Goal: Find contact information: Find contact information

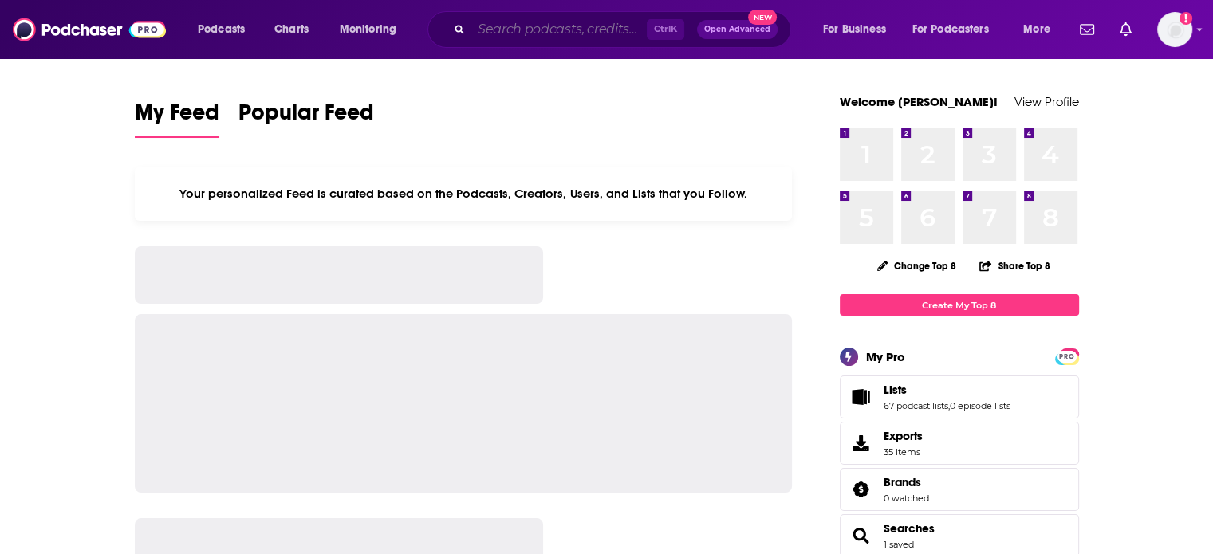
click at [514, 37] on input "Search podcasts, credits, & more..." at bounding box center [558, 30] width 175 height 26
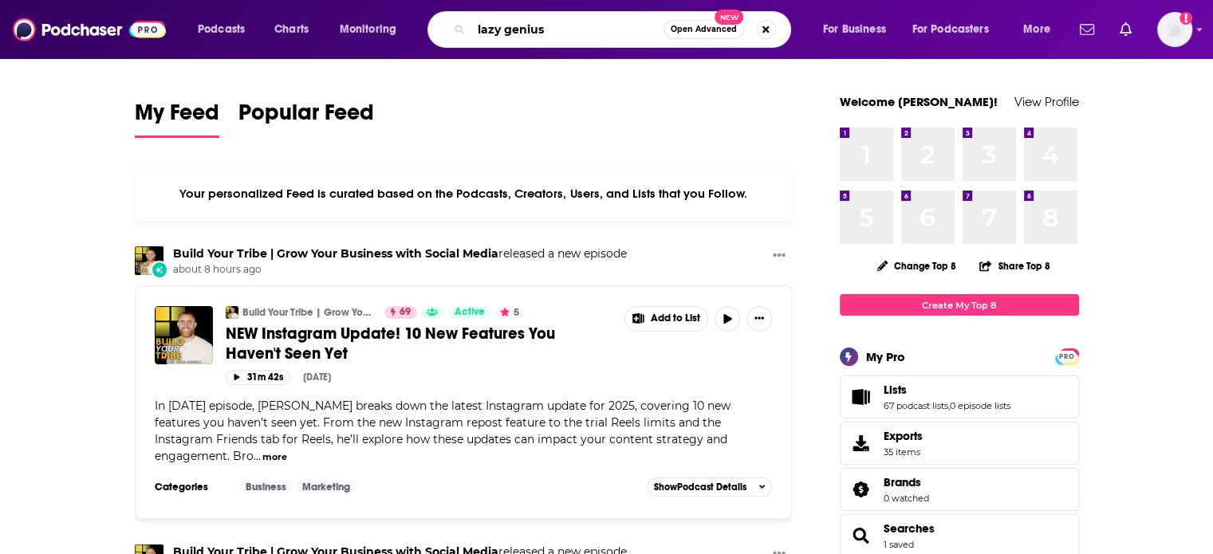
type input "lazy genius"
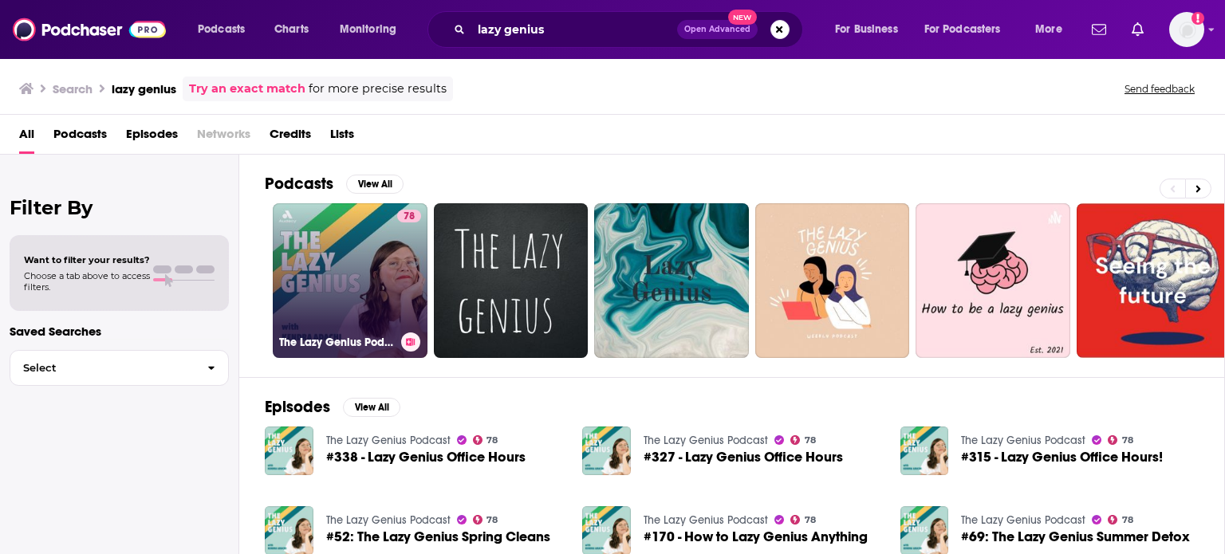
click at [397, 255] on div "78" at bounding box center [409, 271] width 24 height 123
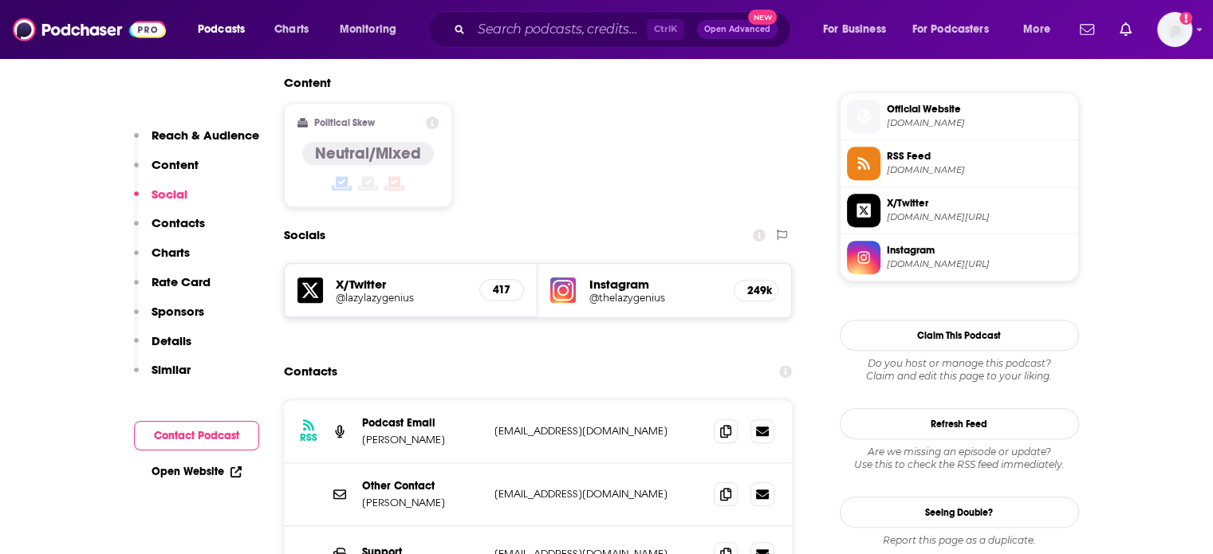
scroll to position [1356, 0]
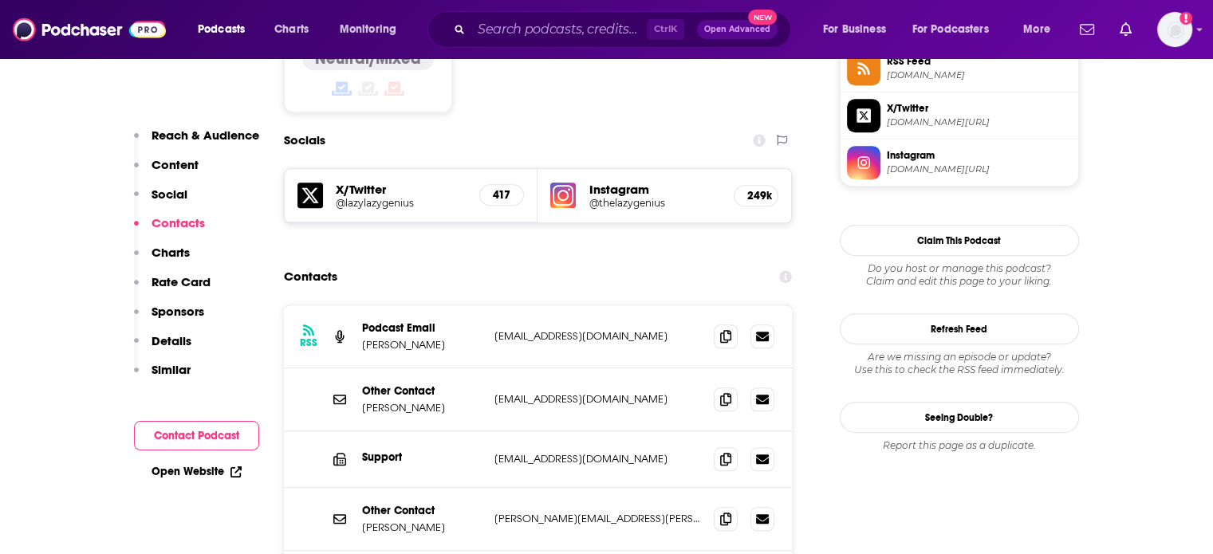
click at [597, 329] on p "info@thelazygeniuscollective.com" at bounding box center [598, 336] width 207 height 14
drag, startPoint x: 597, startPoint y: 254, endPoint x: 657, endPoint y: 258, distance: 59.9
click at [658, 329] on p "info@thelazygeniuscollective.com" at bounding box center [598, 336] width 207 height 14
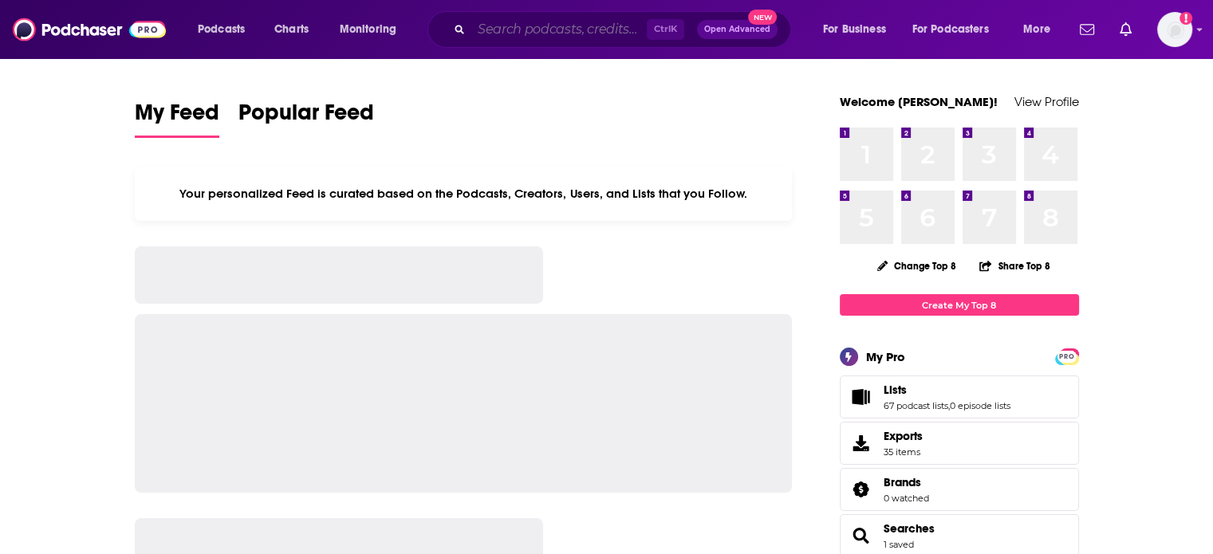
click at [558, 32] on input "Search podcasts, credits, & more..." at bounding box center [558, 30] width 175 height 26
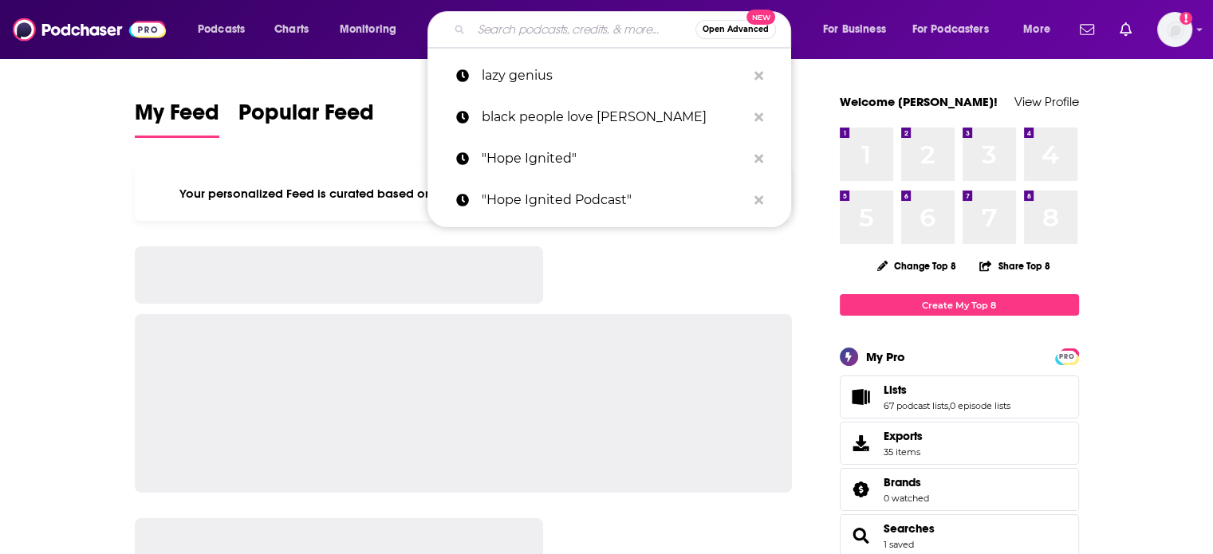
paste input "Medical Disruptor"
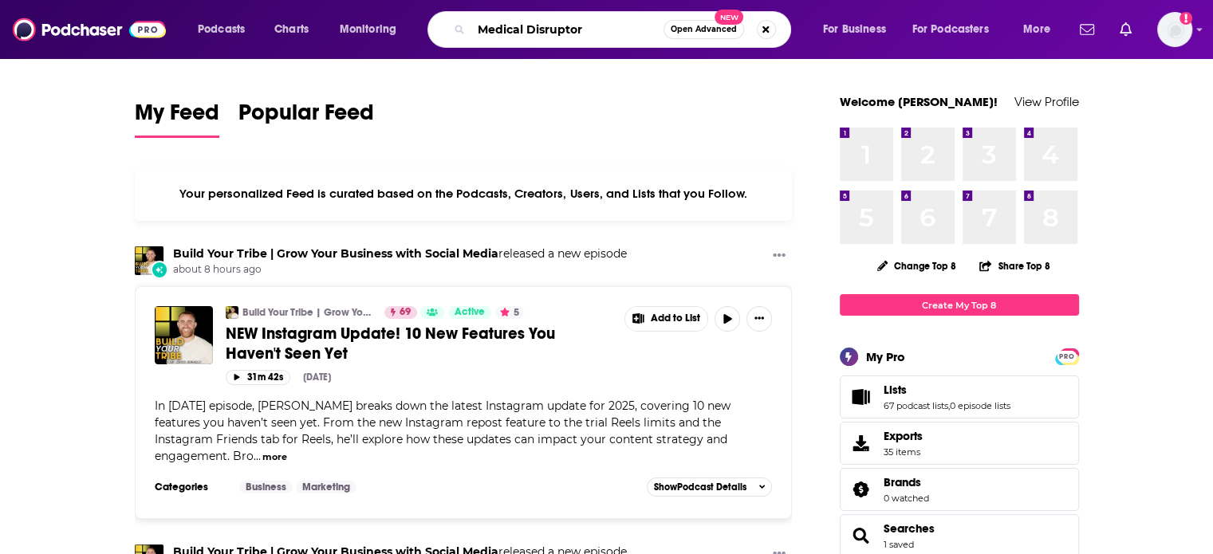
type input "Medical Disruptor"
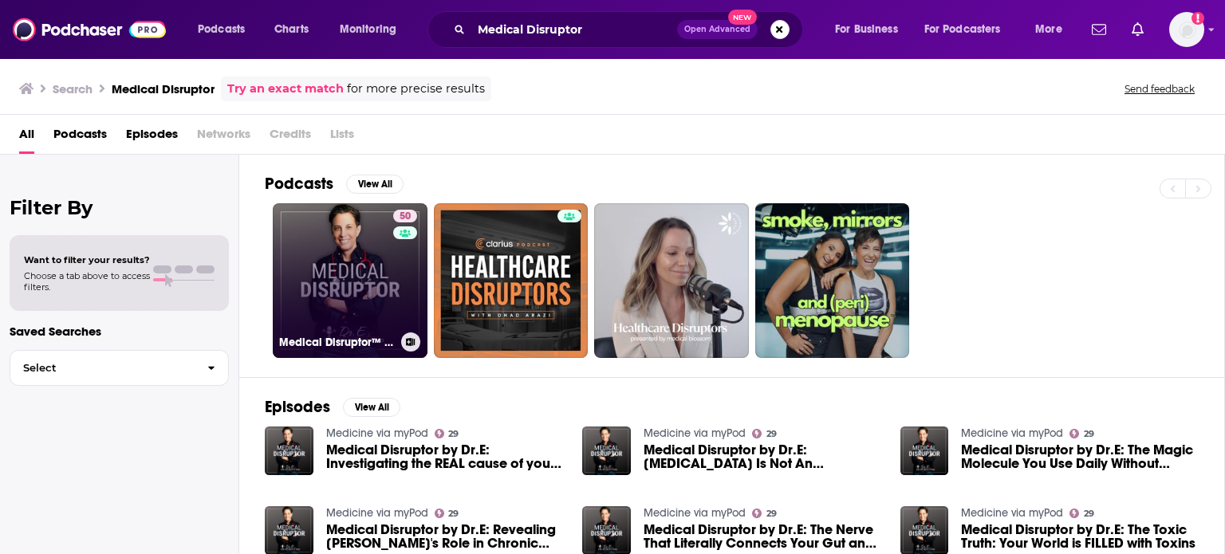
click at [349, 270] on link "50 Medical Disruptor™ by Dr. E" at bounding box center [350, 280] width 155 height 155
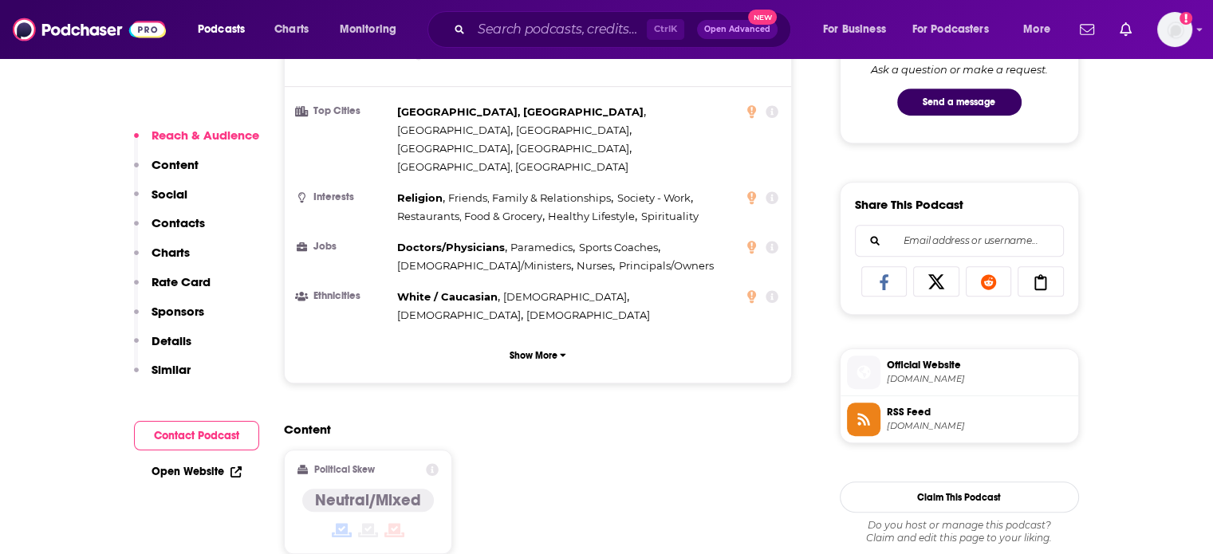
scroll to position [1196, 0]
